Goal: Task Accomplishment & Management: Use online tool/utility

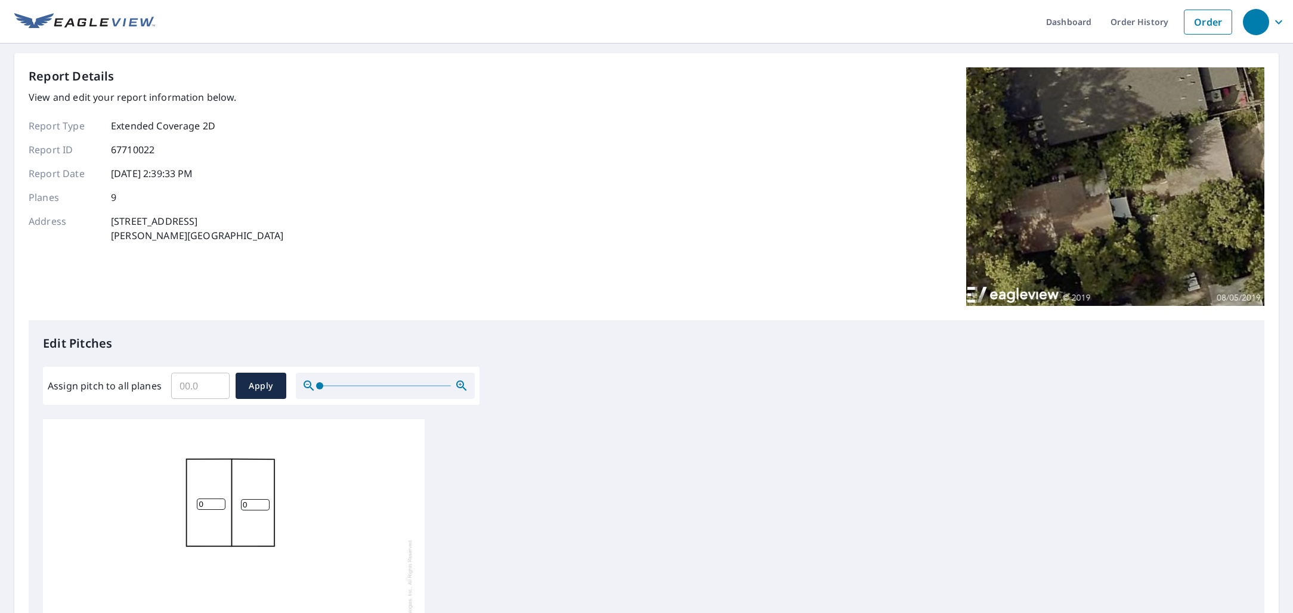
click at [187, 388] on input "Assign pitch to all planes" at bounding box center [200, 385] width 58 height 33
type input "7"
click at [259, 379] on span "Apply" at bounding box center [261, 386] width 32 height 15
type input "7"
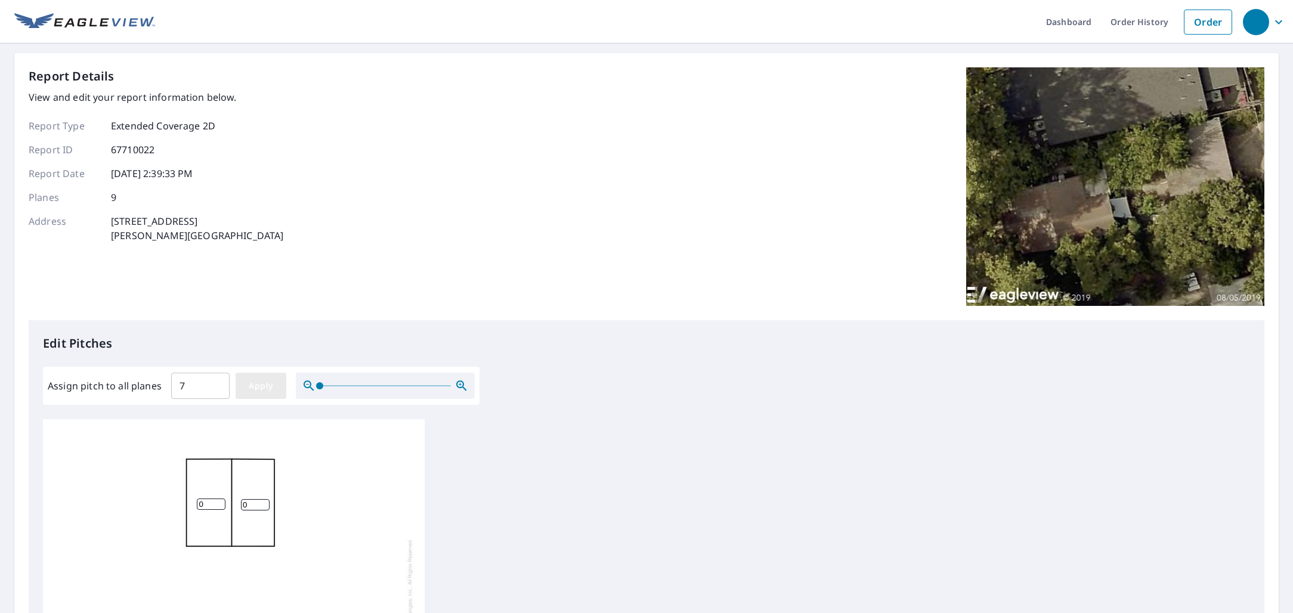
type input "7"
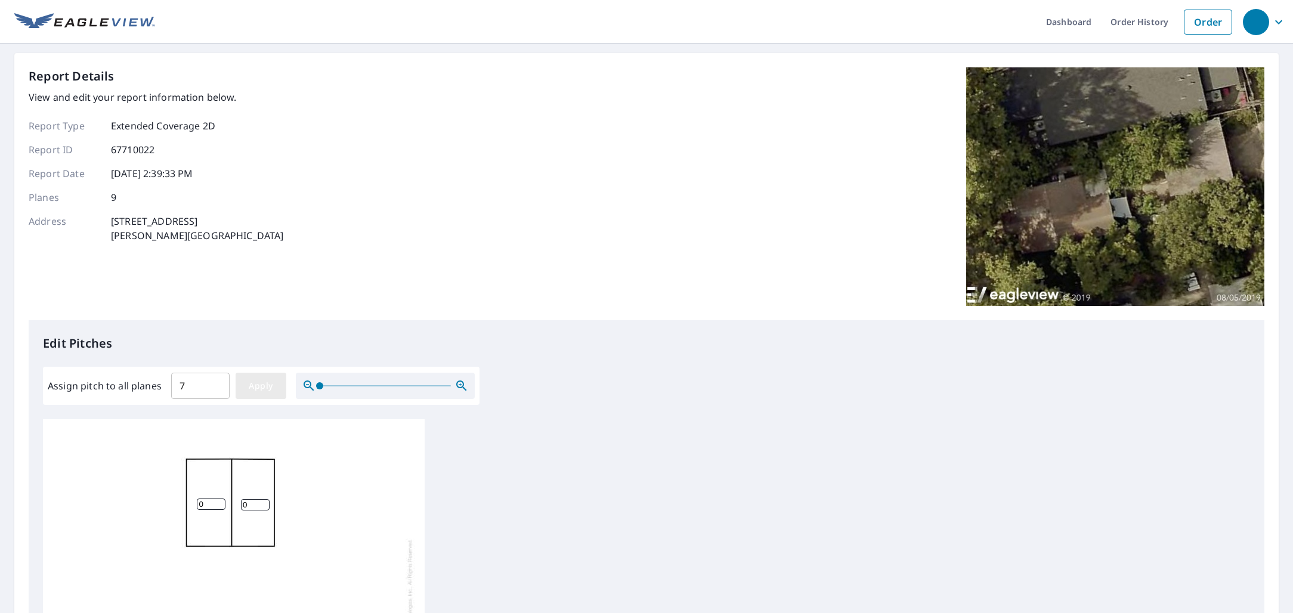
type input "7"
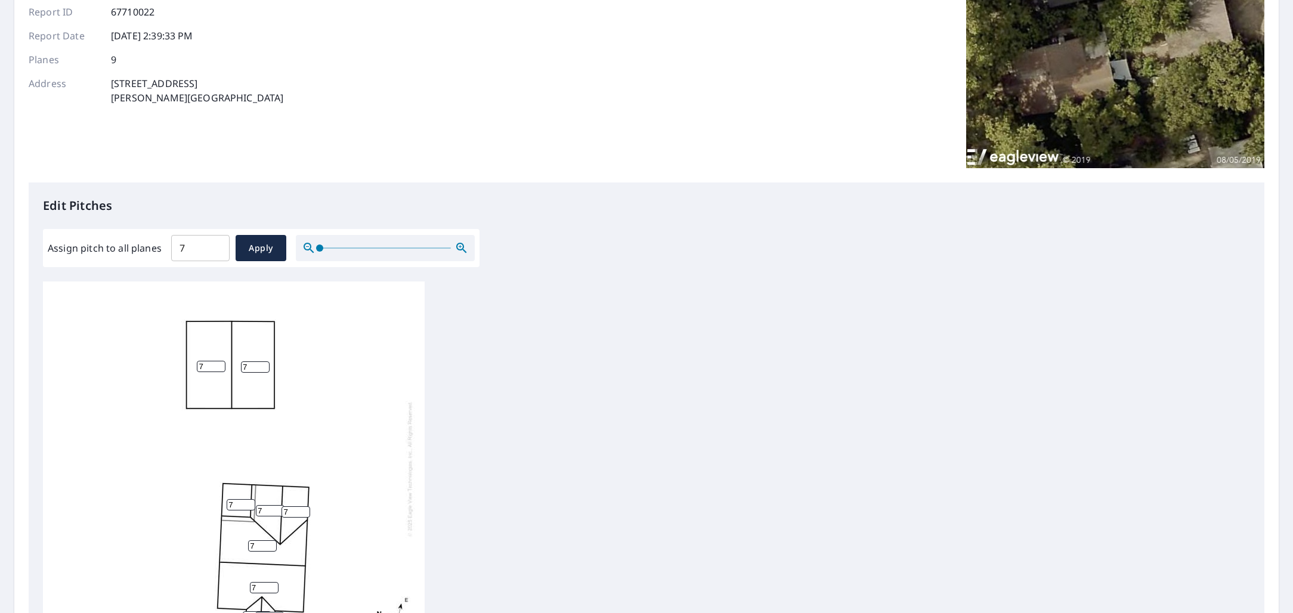
scroll to position [298, 0]
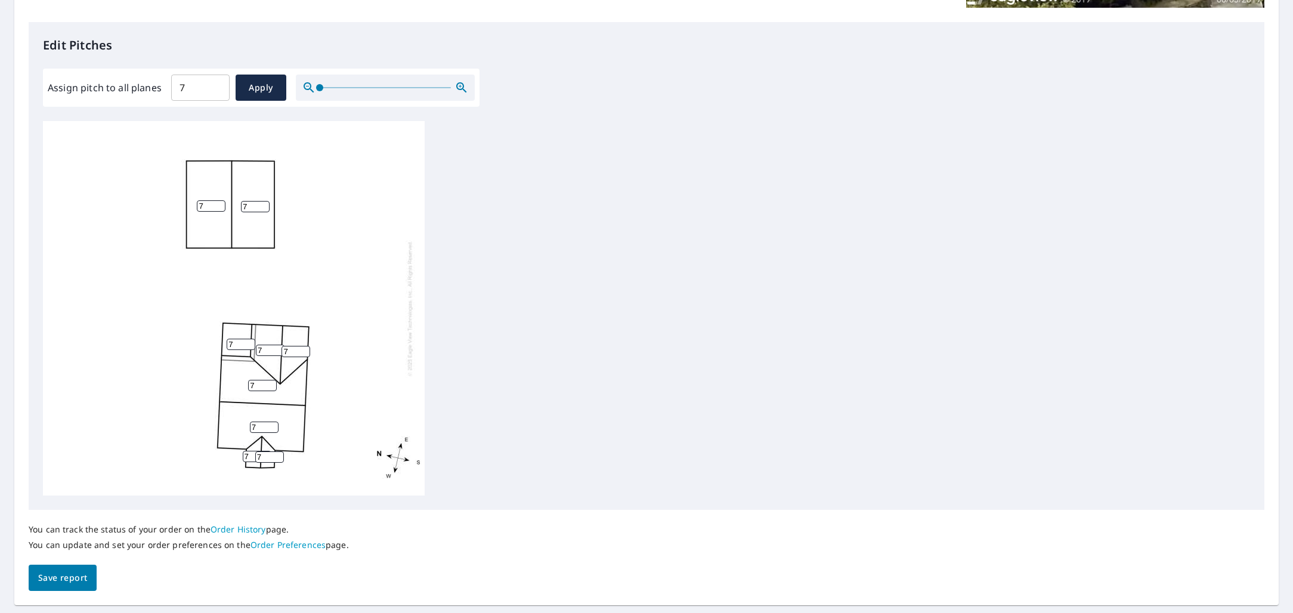
click at [59, 587] on button "Save report" at bounding box center [63, 578] width 68 height 27
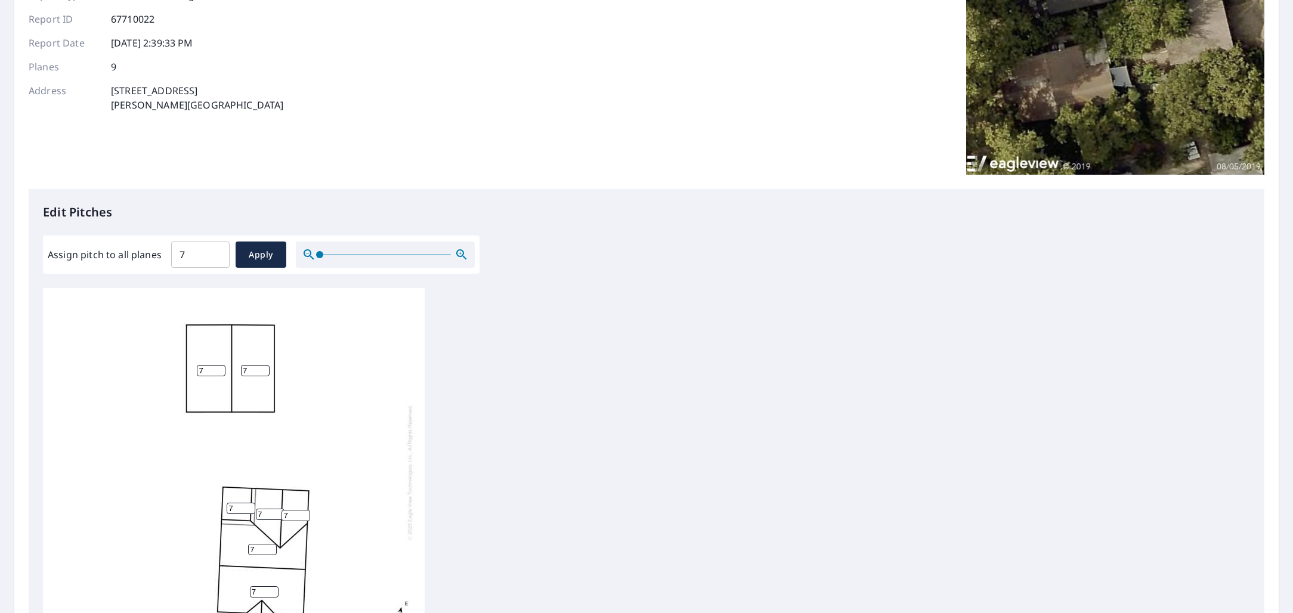
scroll to position [0, 0]
